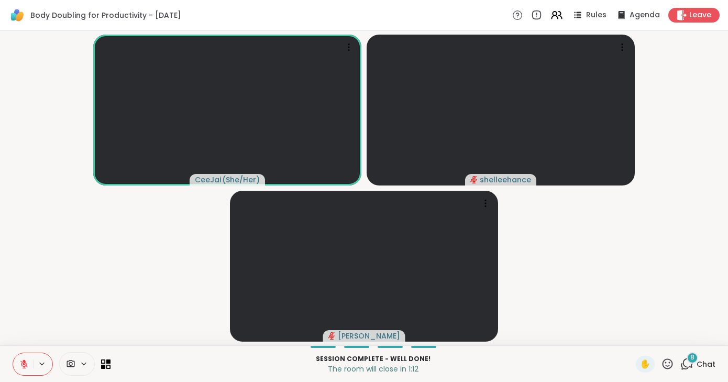
click at [705, 19] on span "Leave" at bounding box center [701, 15] width 22 height 10
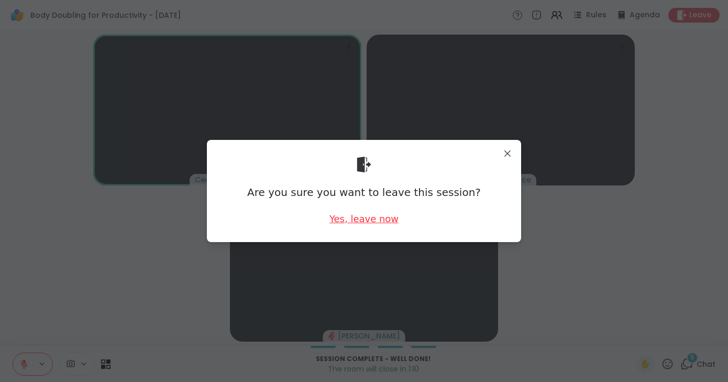
click at [368, 218] on div "Yes, leave now" at bounding box center [364, 218] width 69 height 13
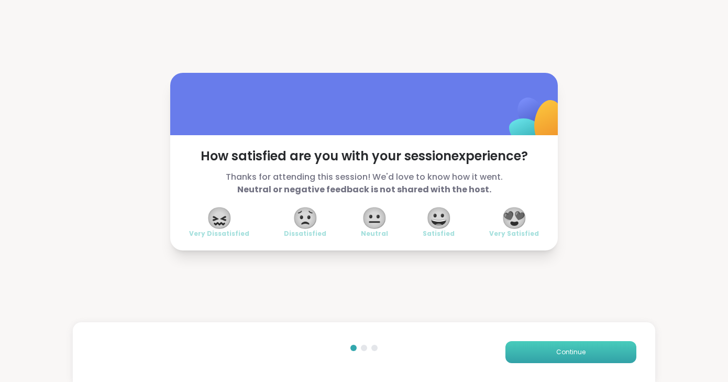
click at [574, 352] on span "Continue" at bounding box center [571, 351] width 29 height 9
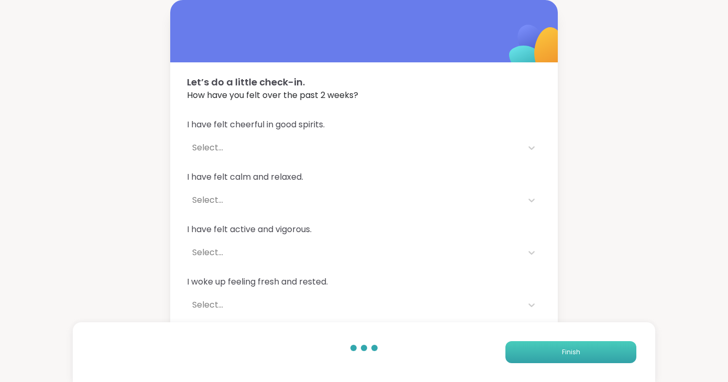
click at [574, 352] on span "Finish" at bounding box center [571, 351] width 18 height 9
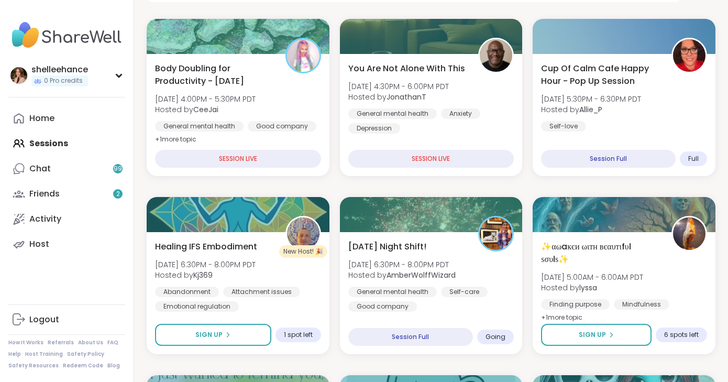
scroll to position [194, 0]
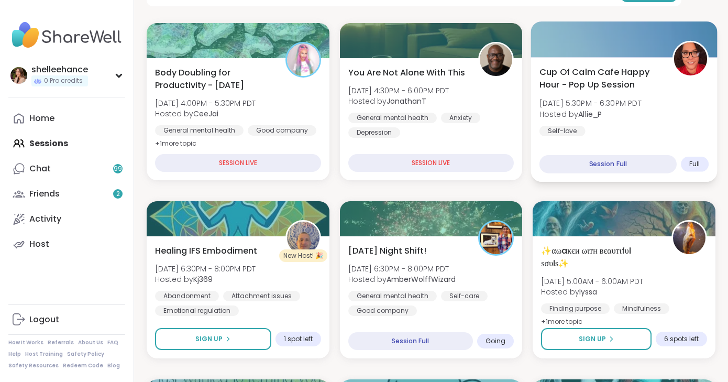
click at [678, 91] on div "Cup Of Calm Cafe Happy Hour - Pop Up Session [DATE] 5:30PM - 6:30PM PDT Hosted …" at bounding box center [624, 101] width 169 height 71
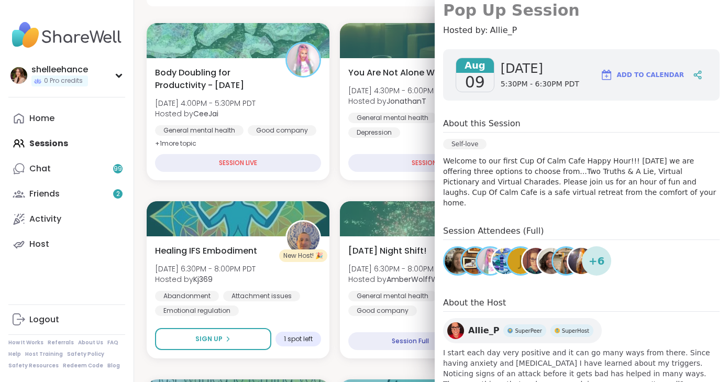
scroll to position [125, 0]
